Goal: Information Seeking & Learning: Compare options

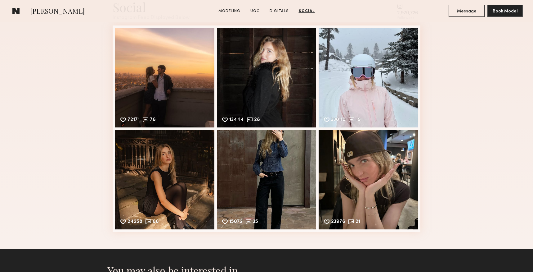
scroll to position [1185, 0]
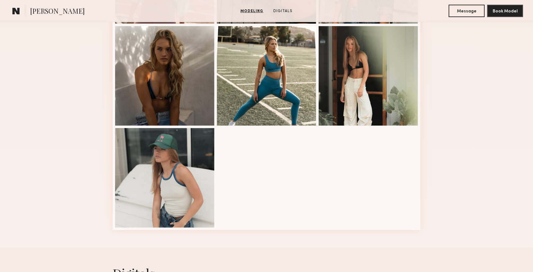
scroll to position [131, 0]
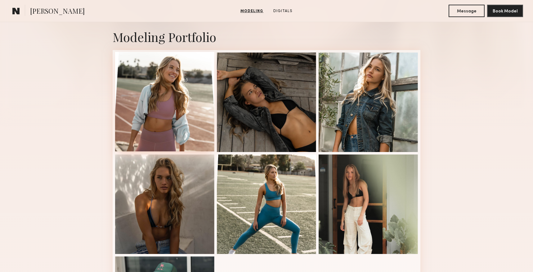
click at [192, 124] on div at bounding box center [164, 101] width 99 height 99
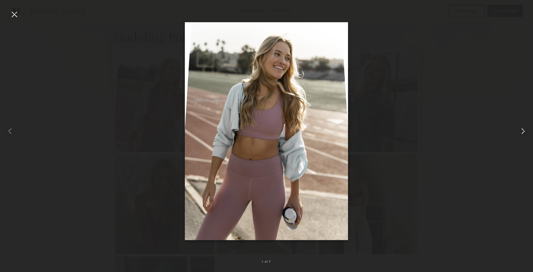
click at [524, 131] on common-icon at bounding box center [523, 131] width 10 height 10
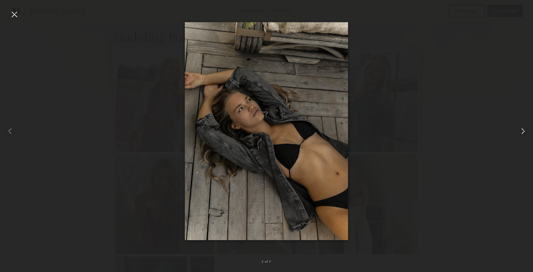
click at [522, 132] on common-icon at bounding box center [523, 131] width 10 height 10
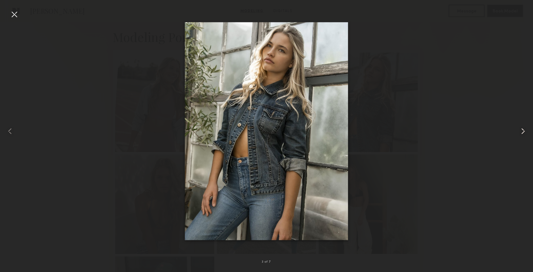
click at [522, 132] on common-icon at bounding box center [523, 131] width 10 height 10
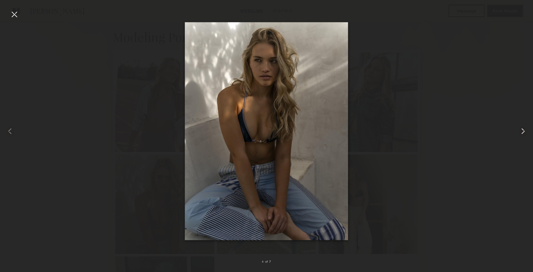
click at [522, 132] on common-icon at bounding box center [523, 131] width 10 height 10
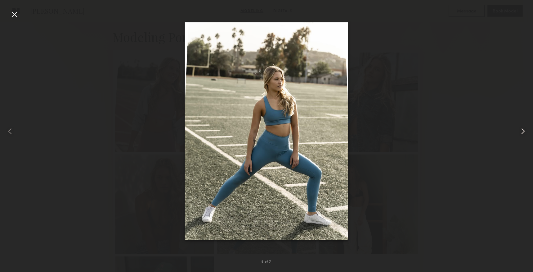
click at [526, 132] on common-icon at bounding box center [523, 131] width 10 height 10
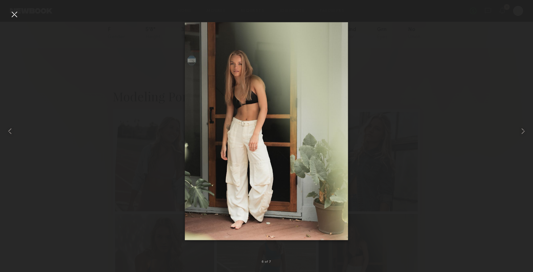
scroll to position [71, 0]
click at [14, 15] on div at bounding box center [14, 14] width 10 height 10
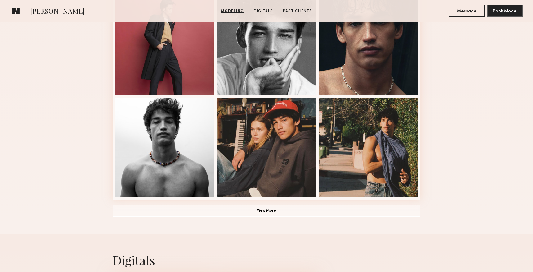
scroll to position [407, 0]
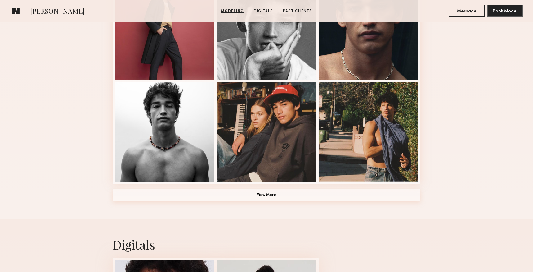
click at [274, 192] on button "View More" at bounding box center [267, 194] width 308 height 12
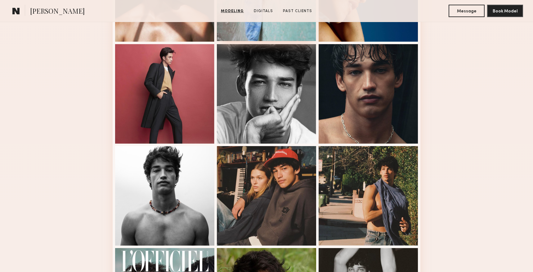
scroll to position [205, 0]
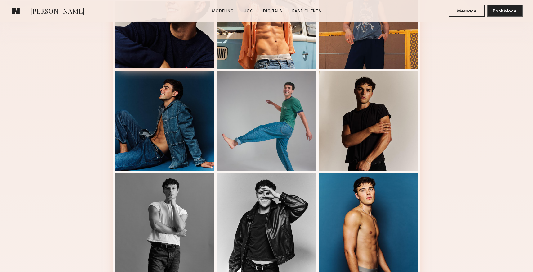
scroll to position [233, 0]
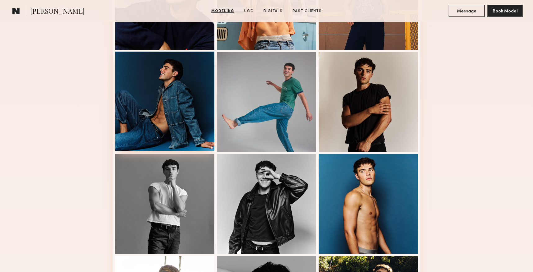
click at [202, 81] on div at bounding box center [164, 101] width 99 height 99
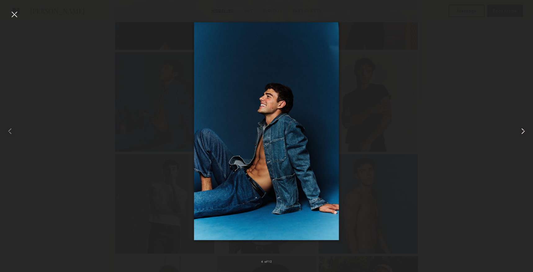
click at [525, 131] on common-icon at bounding box center [523, 131] width 10 height 10
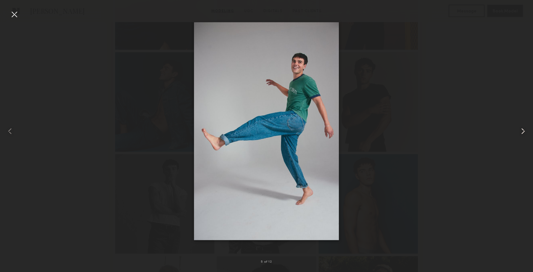
click at [525, 131] on common-icon at bounding box center [523, 131] width 10 height 10
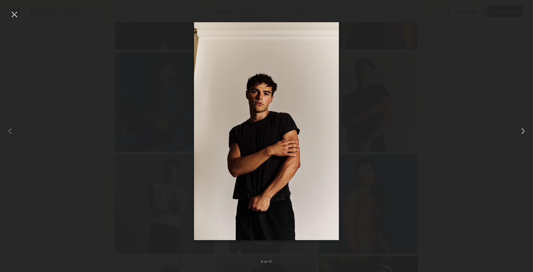
click at [525, 131] on common-icon at bounding box center [523, 131] width 10 height 10
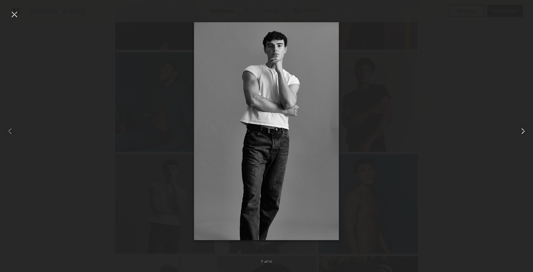
click at [525, 131] on common-icon at bounding box center [523, 131] width 10 height 10
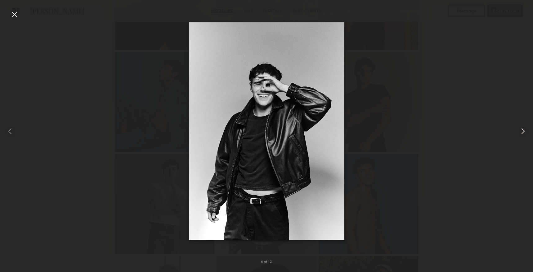
click at [525, 131] on common-icon at bounding box center [523, 131] width 10 height 10
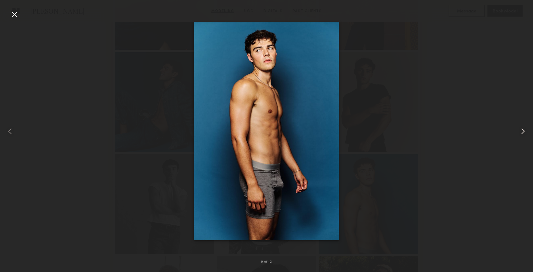
click at [525, 130] on common-icon at bounding box center [523, 131] width 10 height 10
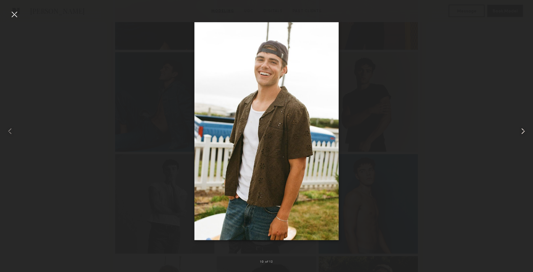
click at [525, 130] on common-icon at bounding box center [523, 131] width 10 height 10
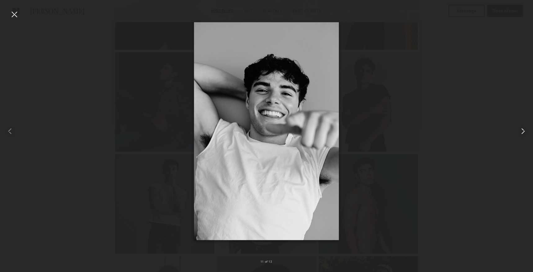
click at [525, 130] on common-icon at bounding box center [523, 131] width 10 height 10
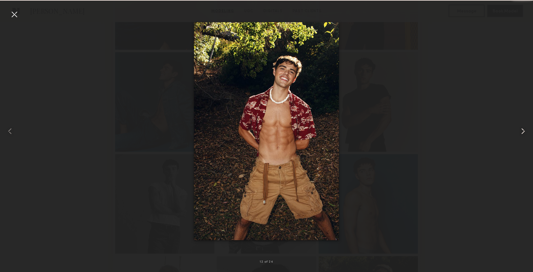
click at [525, 130] on common-icon at bounding box center [523, 131] width 10 height 10
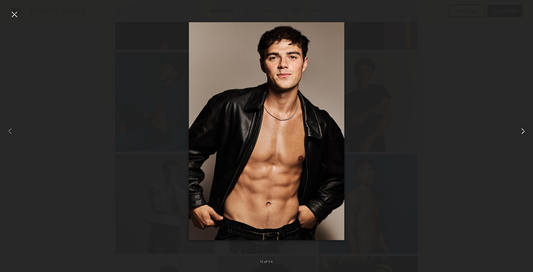
click at [525, 130] on common-icon at bounding box center [523, 131] width 10 height 10
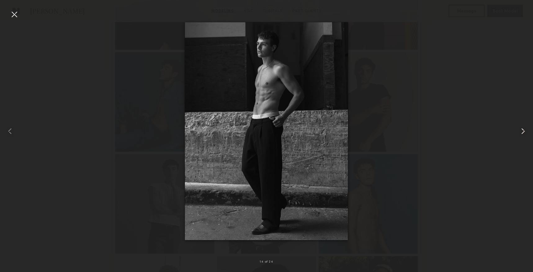
click at [525, 130] on common-icon at bounding box center [523, 131] width 10 height 10
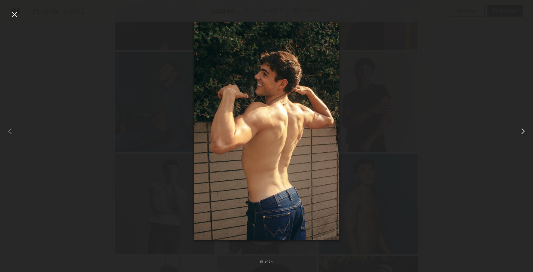
click at [525, 129] on common-icon at bounding box center [523, 131] width 10 height 10
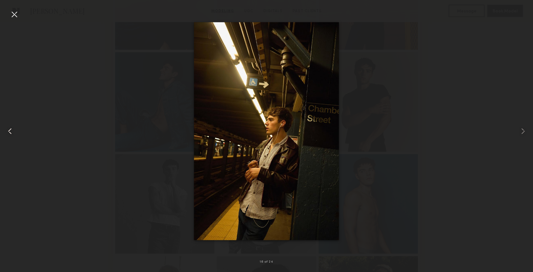
click at [19, 13] on div at bounding box center [10, 131] width 21 height 242
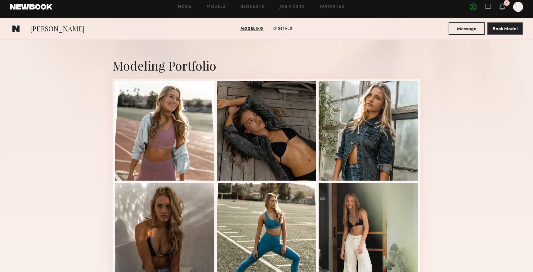
scroll to position [2, 0]
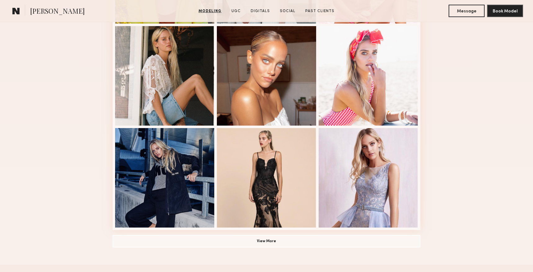
scroll to position [364, 0]
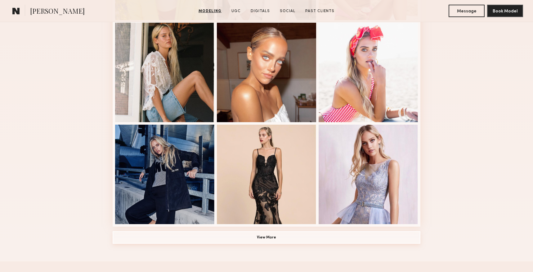
click at [285, 234] on button "View More" at bounding box center [267, 237] width 308 height 12
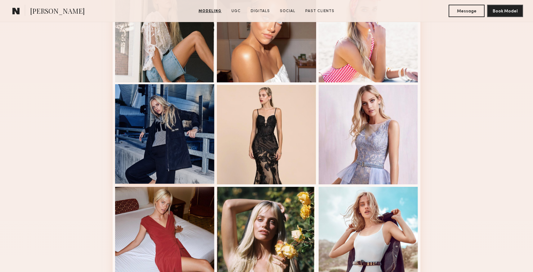
scroll to position [187, 0]
